Goal: Task Accomplishment & Management: Manage account settings

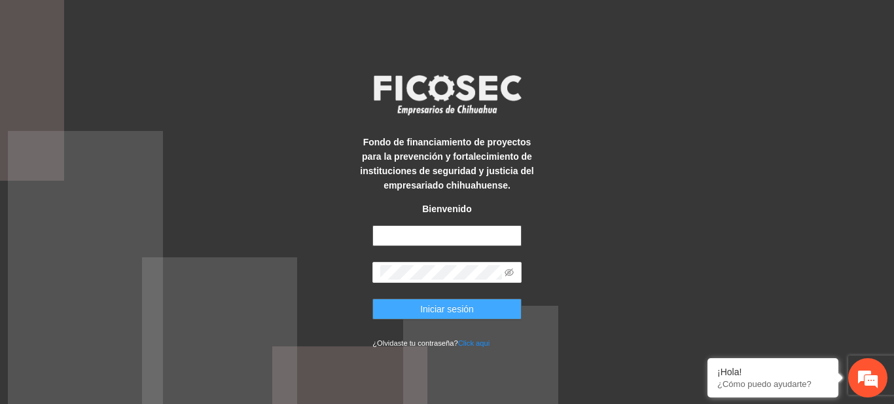
type input "**********"
click at [430, 308] on span "Iniciar sesión" at bounding box center [447, 309] width 54 height 14
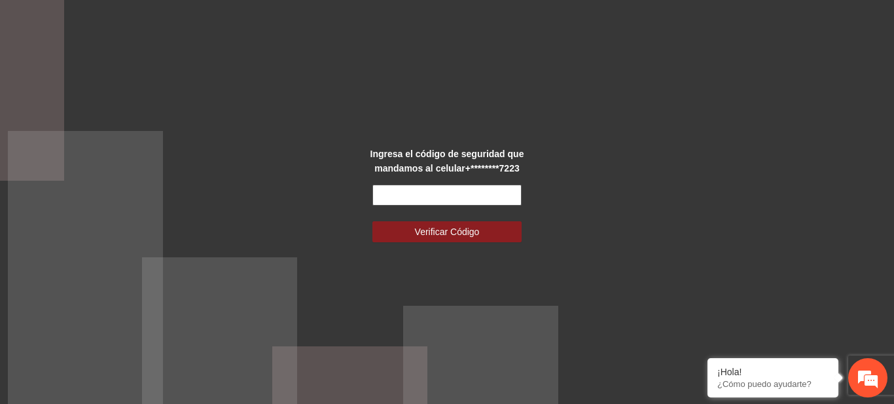
click at [426, 196] on input "text" at bounding box center [446, 194] width 149 height 21
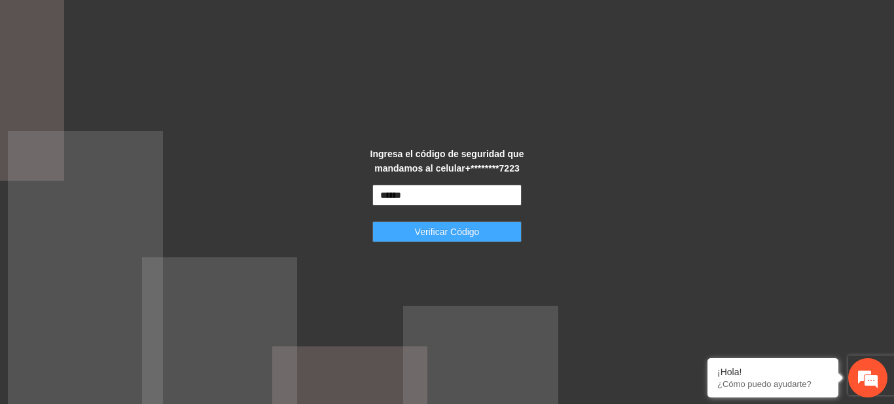
type input "******"
click at [430, 226] on span "Verificar Código" at bounding box center [447, 231] width 65 height 14
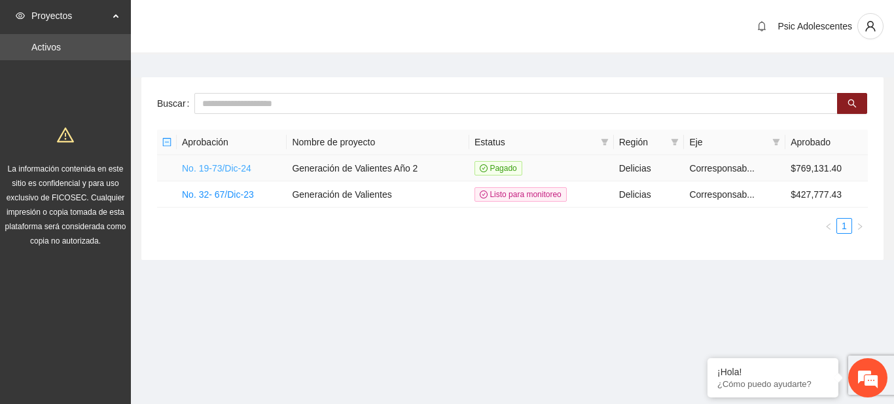
click at [238, 170] on link "No. 19-73/Dic-24" at bounding box center [216, 168] width 69 height 10
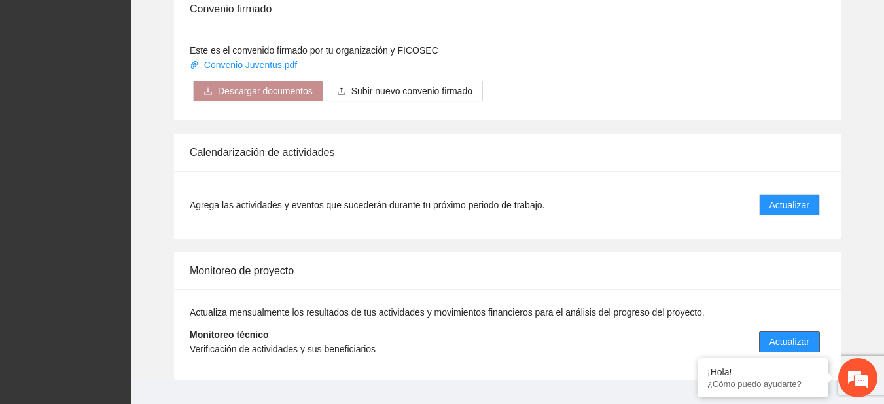
click at [784, 337] on span "Actualizar" at bounding box center [789, 341] width 40 height 14
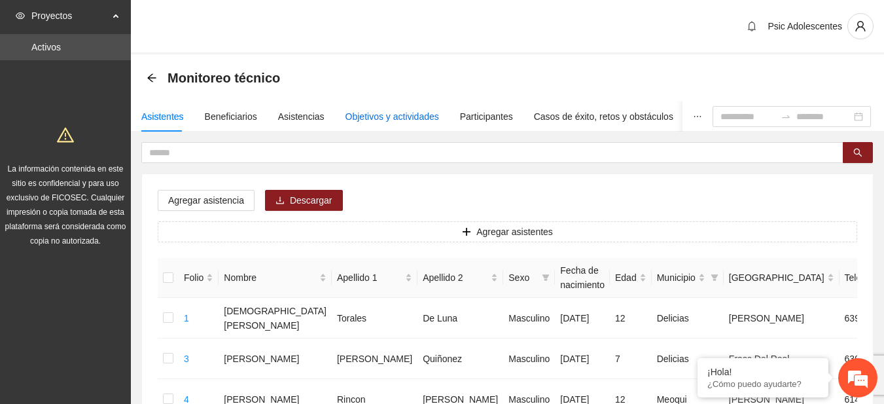
click at [360, 119] on div "Objetivos y actividades" at bounding box center [392, 116] width 94 height 14
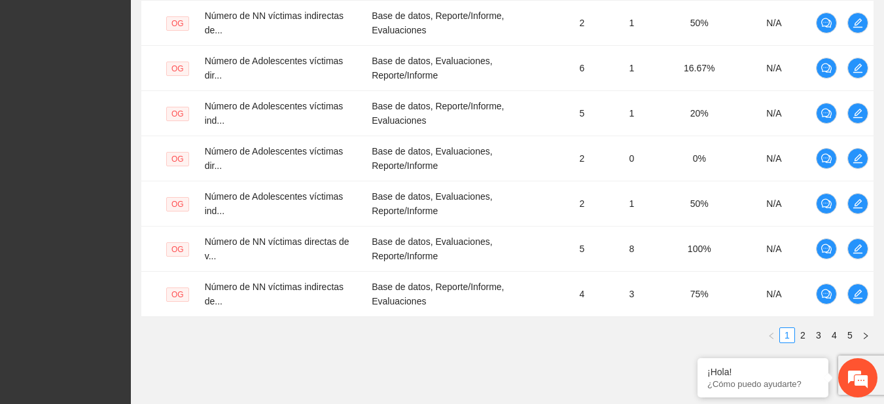
scroll to position [531, 0]
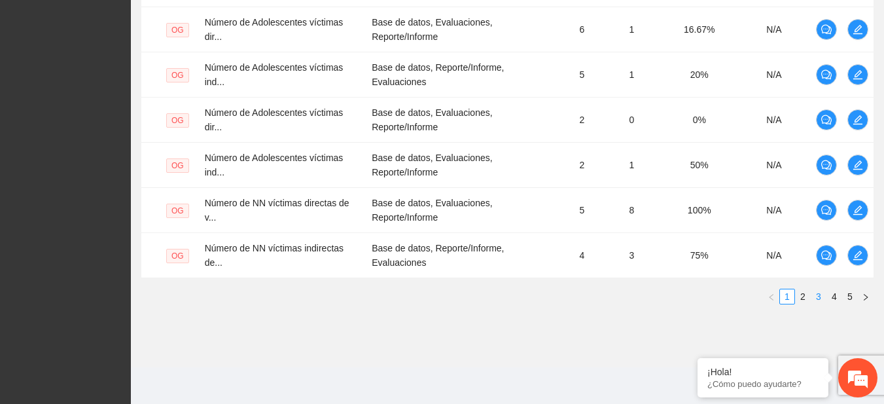
click at [817, 295] on link "3" at bounding box center [818, 296] width 14 height 14
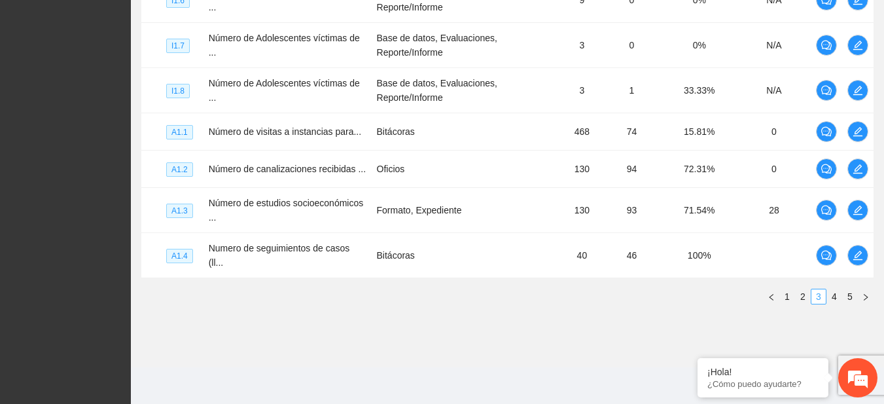
scroll to position [508, 0]
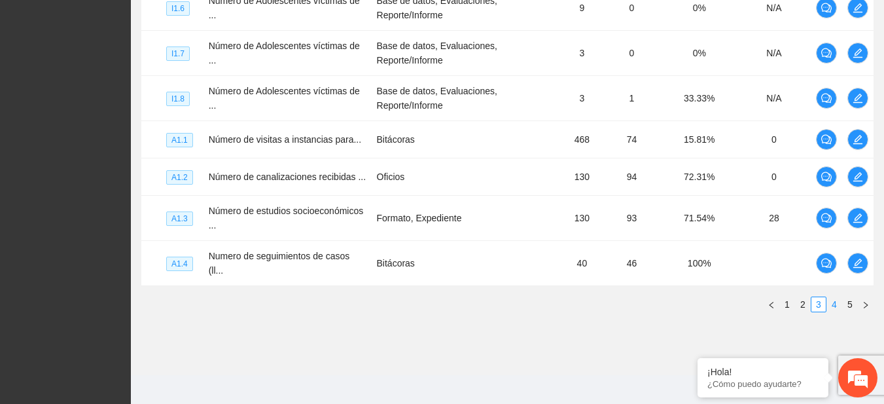
click at [831, 298] on link "4" at bounding box center [834, 304] width 14 height 14
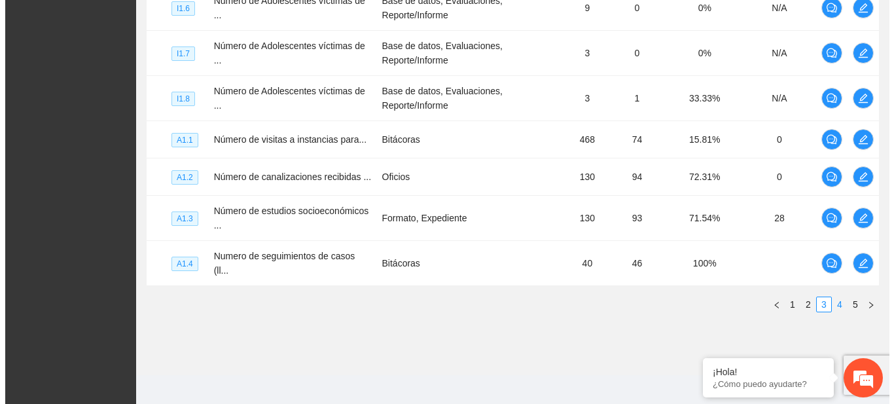
scroll to position [453, 0]
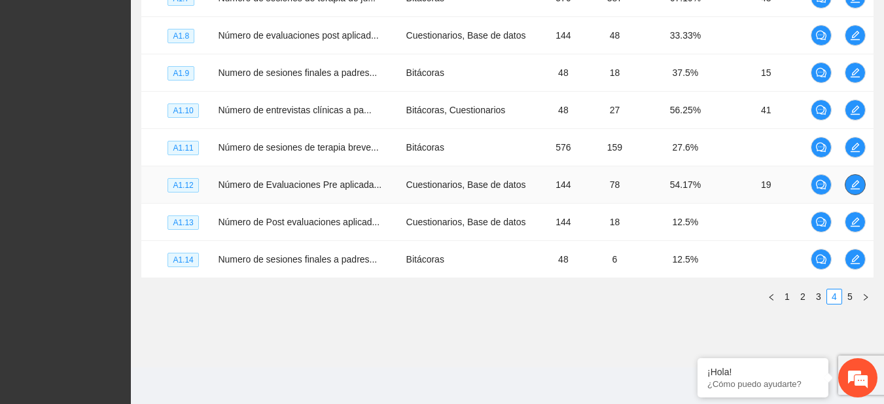
click at [854, 186] on icon "edit" at bounding box center [854, 184] width 9 height 9
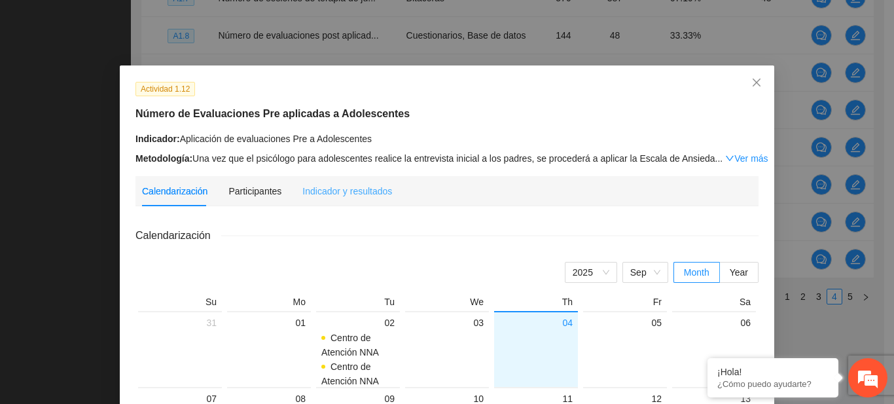
click at [328, 183] on div "Indicador y resultados" at bounding box center [347, 191] width 90 height 30
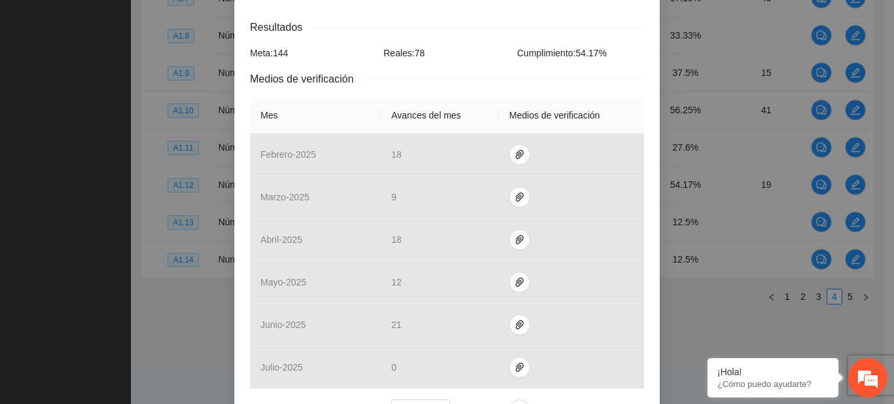
scroll to position [258, 0]
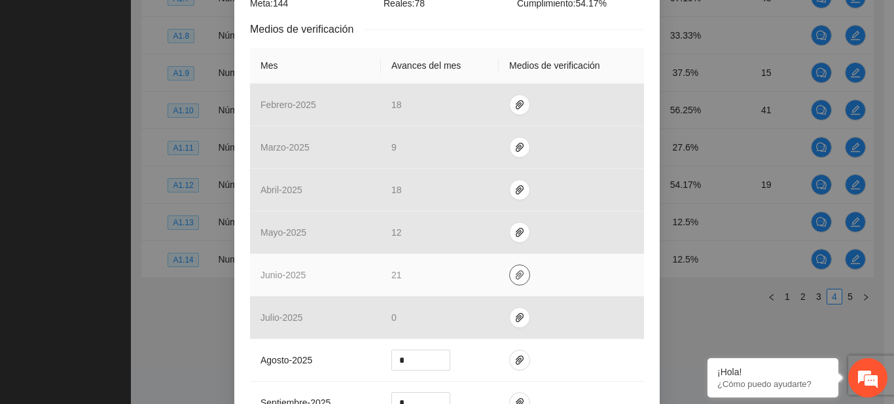
click at [516, 276] on icon "paper-clip" at bounding box center [520, 274] width 8 height 9
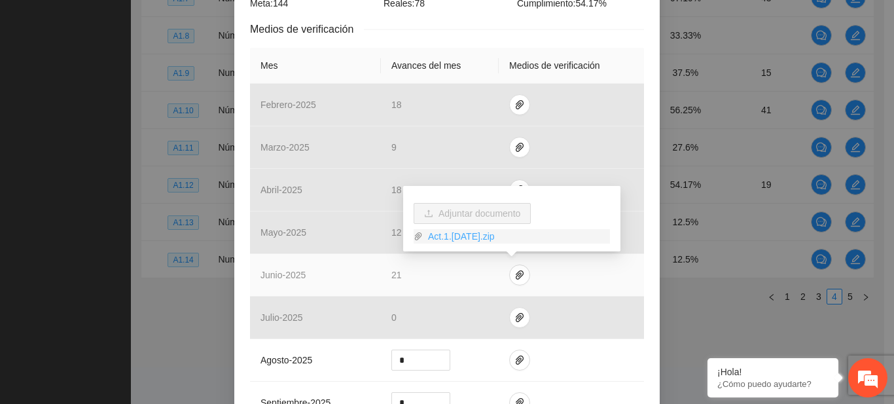
click at [471, 239] on link "Act.1.[DATE].zip" at bounding box center [516, 236] width 187 height 14
